Goal: Task Accomplishment & Management: Use online tool/utility

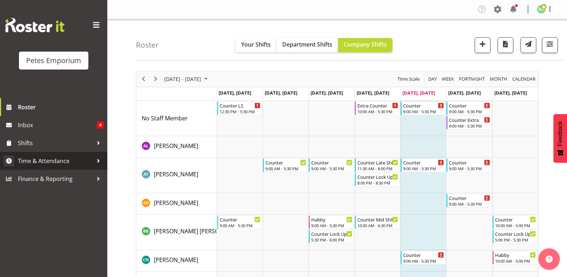
click at [65, 157] on span "Time & Attendance" at bounding box center [55, 160] width 75 height 11
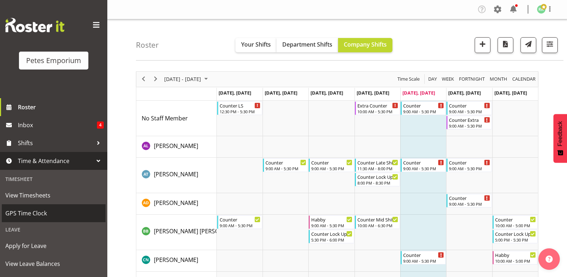
click at [36, 213] on span "GPS Time Clock" at bounding box center [53, 213] width 97 height 11
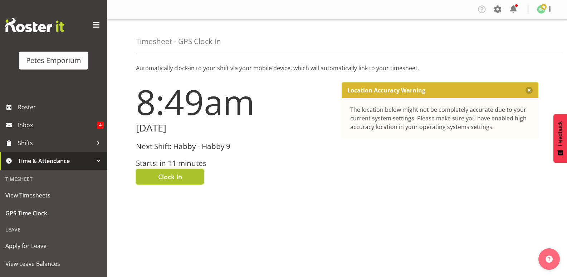
click at [176, 173] on span "Clock In" at bounding box center [170, 176] width 24 height 9
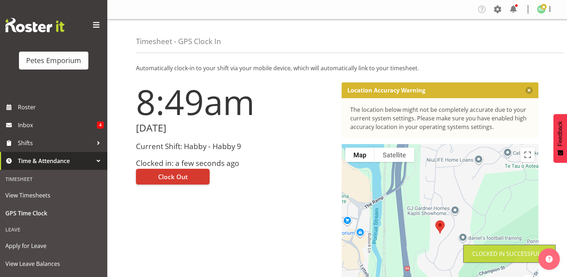
click at [545, 13] on figure at bounding box center [541, 9] width 9 height 9
click at [520, 42] on link "Log Out" at bounding box center [520, 37] width 69 height 13
